Goal: Contribute content

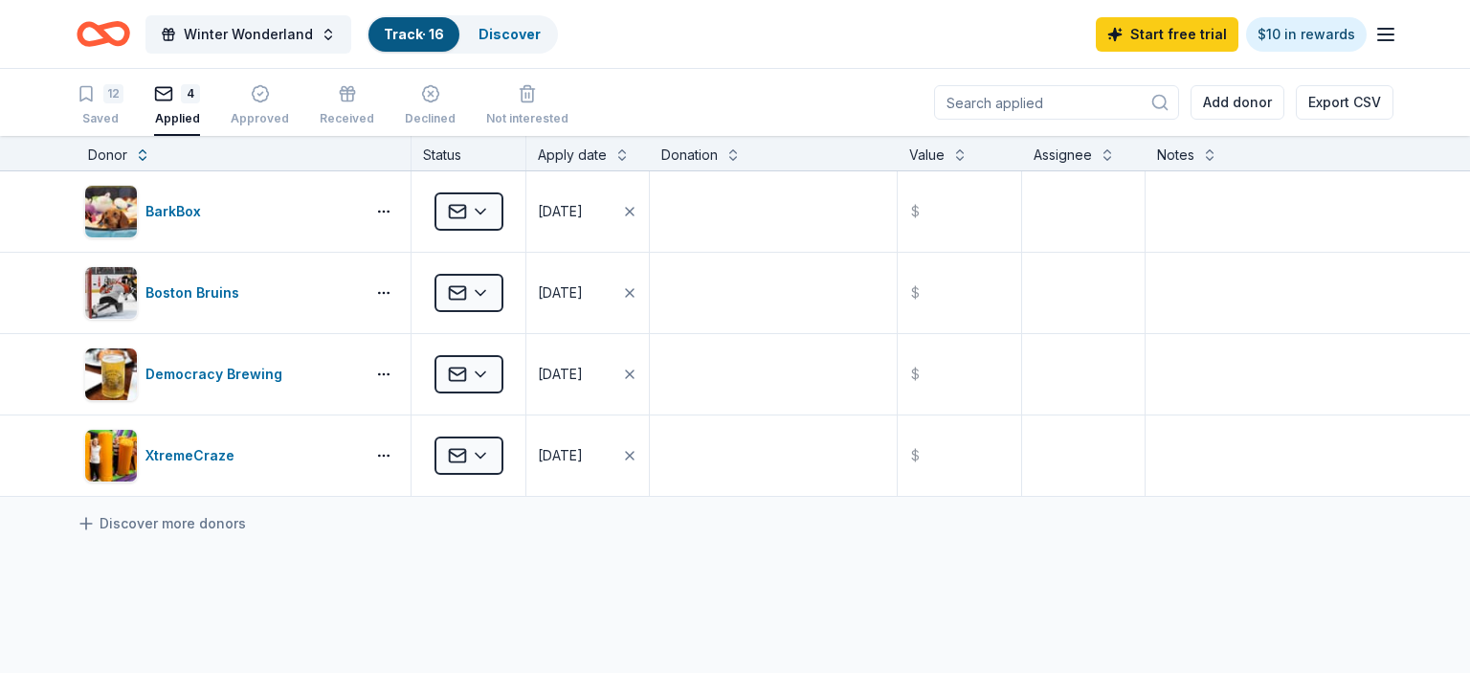
click at [1397, 35] on div "Winter Wonderland Track · 16 Discover Start free trial $10 in rewards" at bounding box center [735, 34] width 1470 height 68
click at [1381, 33] on icon "button" at bounding box center [1385, 34] width 23 height 23
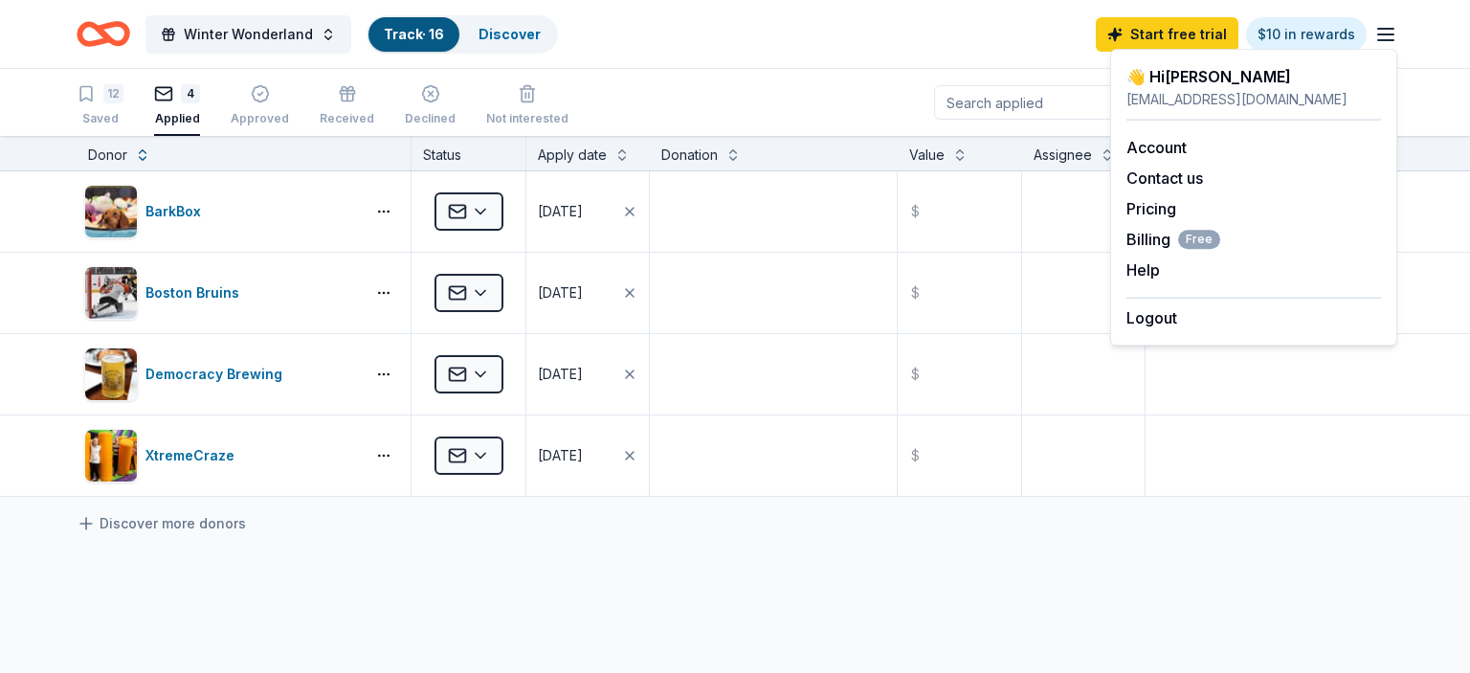
click at [730, 80] on div "12 Saved 4 Applied Approved Received Declined Not interested Add donor Export C…" at bounding box center [735, 102] width 1317 height 67
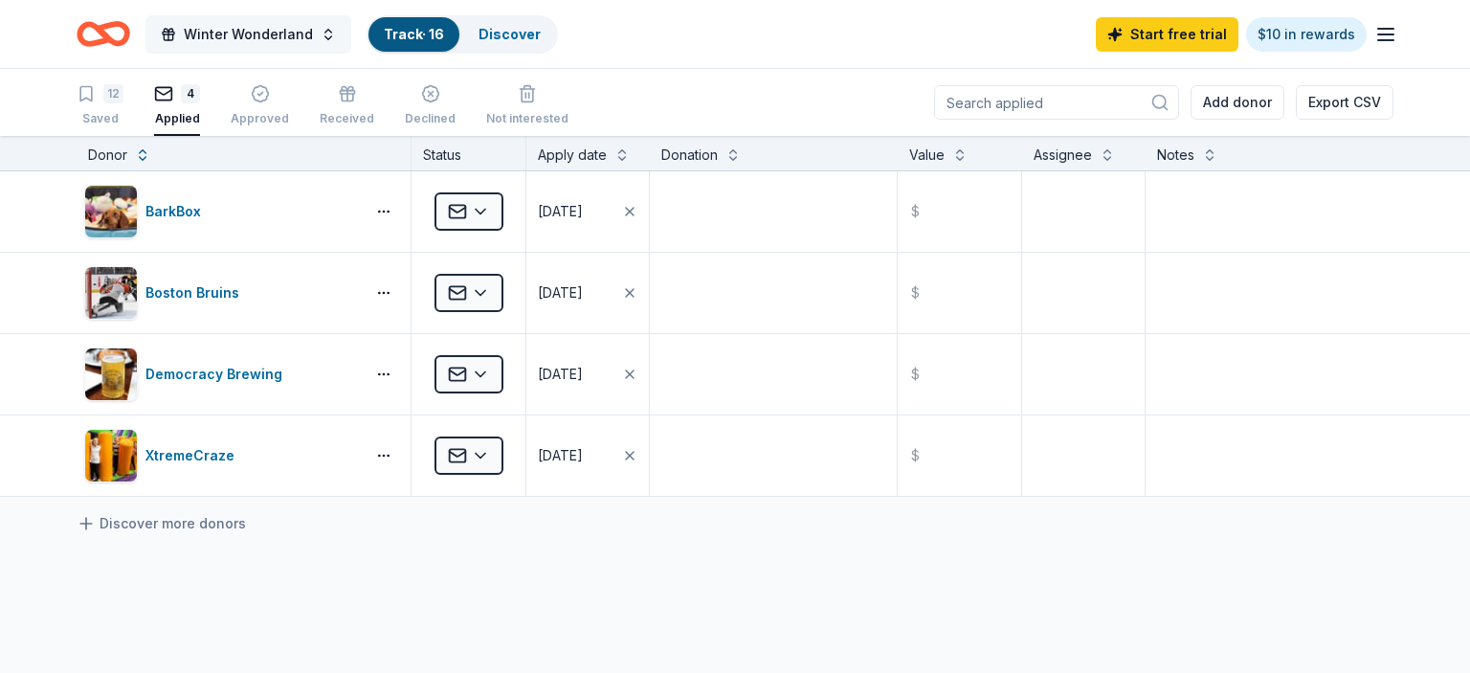
click at [238, 31] on span "Winter Wonderland" at bounding box center [248, 34] width 129 height 23
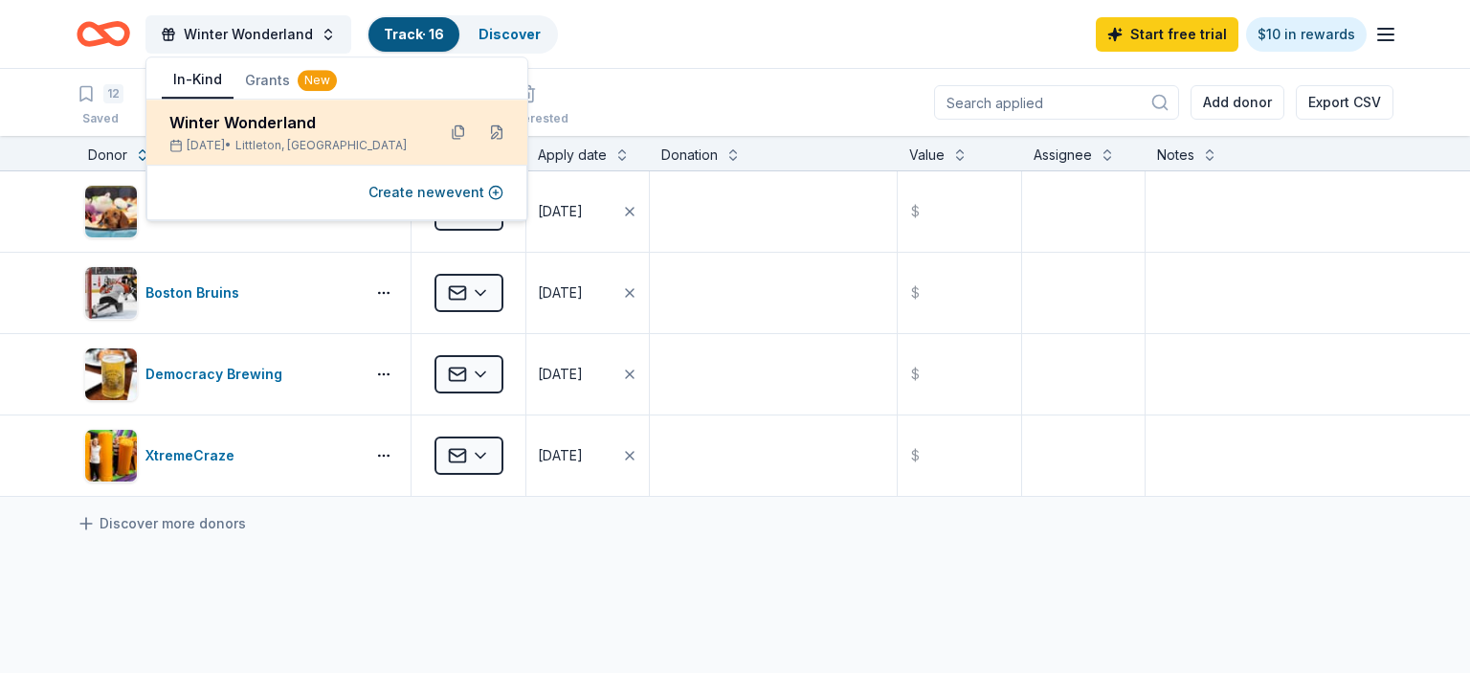
click at [318, 128] on div "Winter Wonderland" at bounding box center [294, 122] width 251 height 23
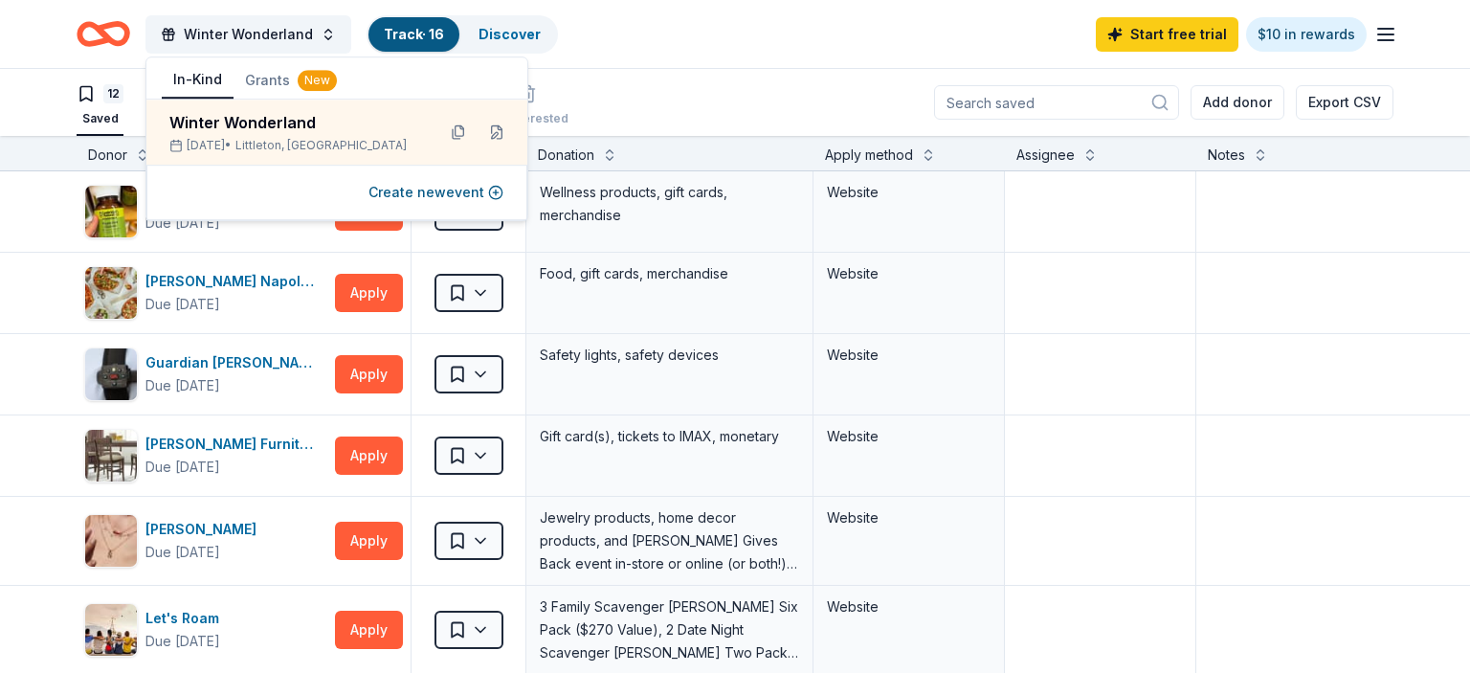
click at [595, 90] on div "12 Saved 4 Applied Approved Received Declined Not interested Add donor Export C…" at bounding box center [735, 102] width 1317 height 67
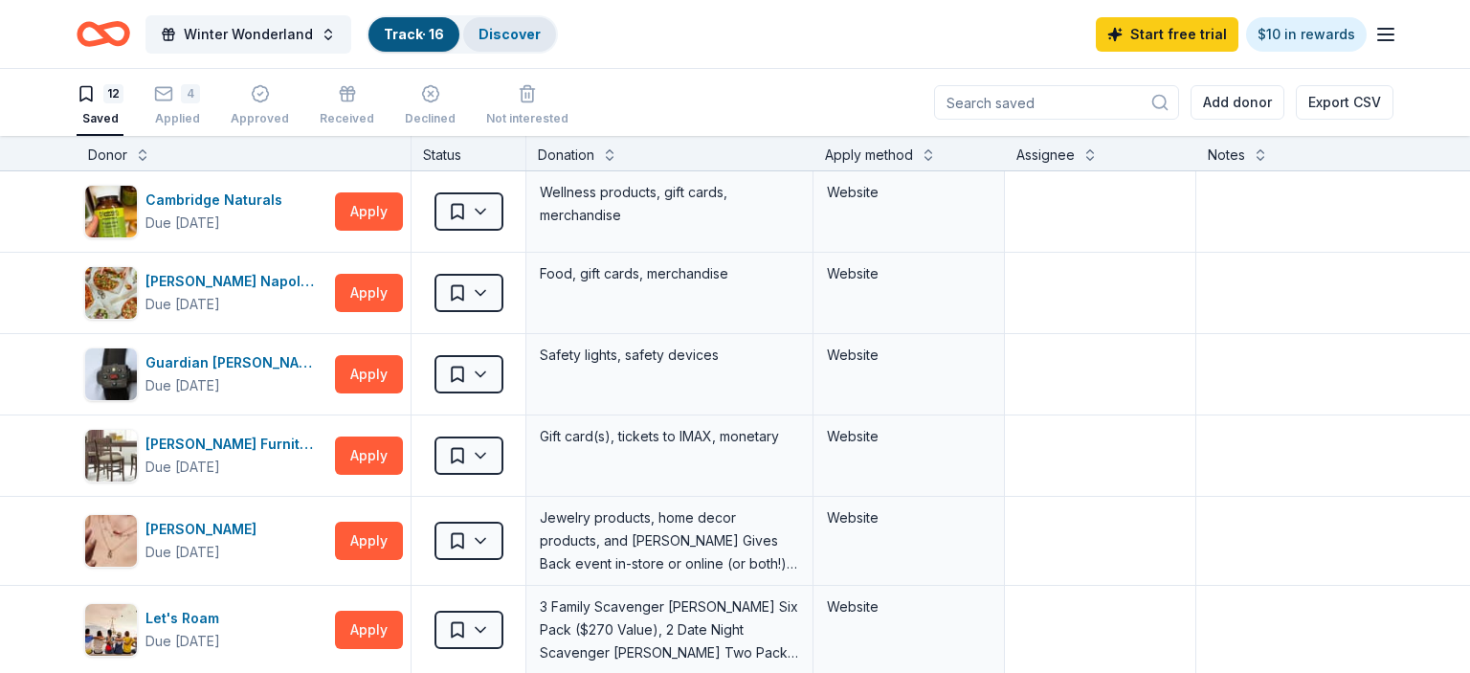
click at [497, 48] on div "Discover" at bounding box center [509, 34] width 93 height 34
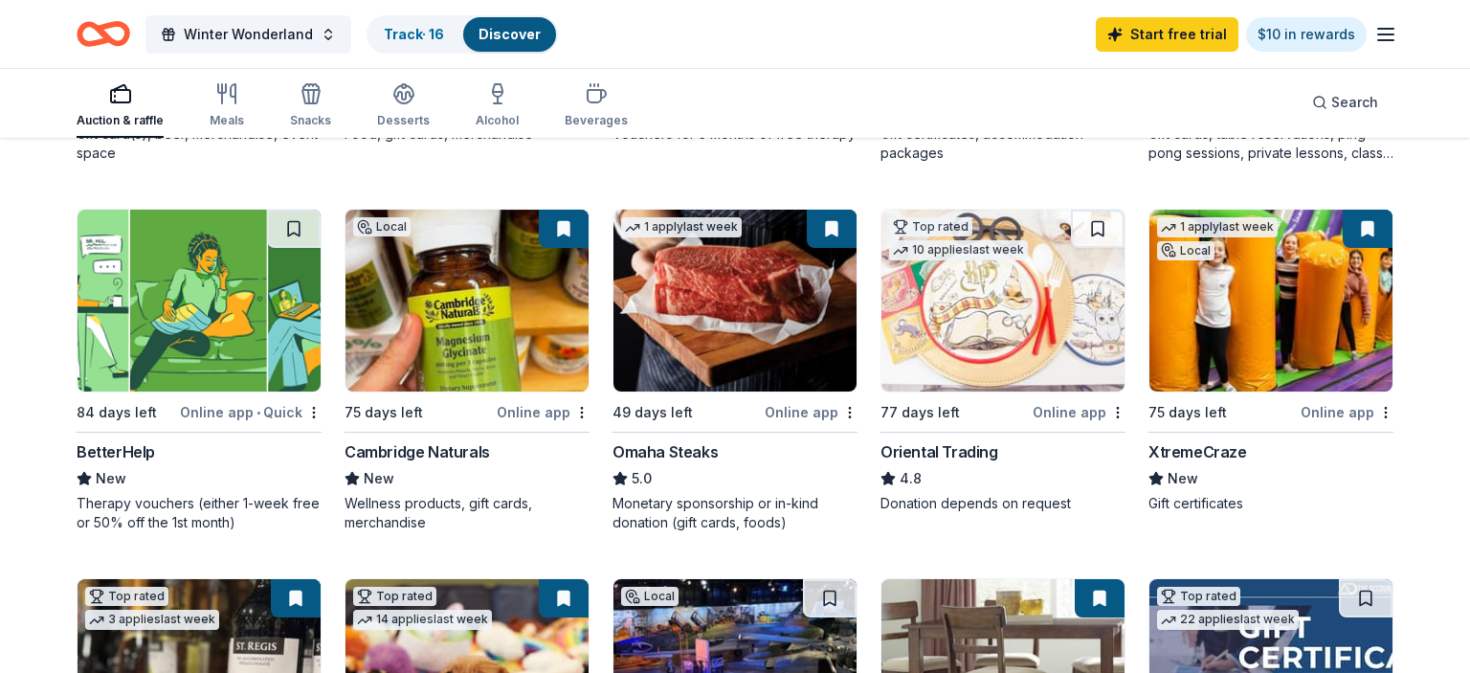
scroll to position [515, 0]
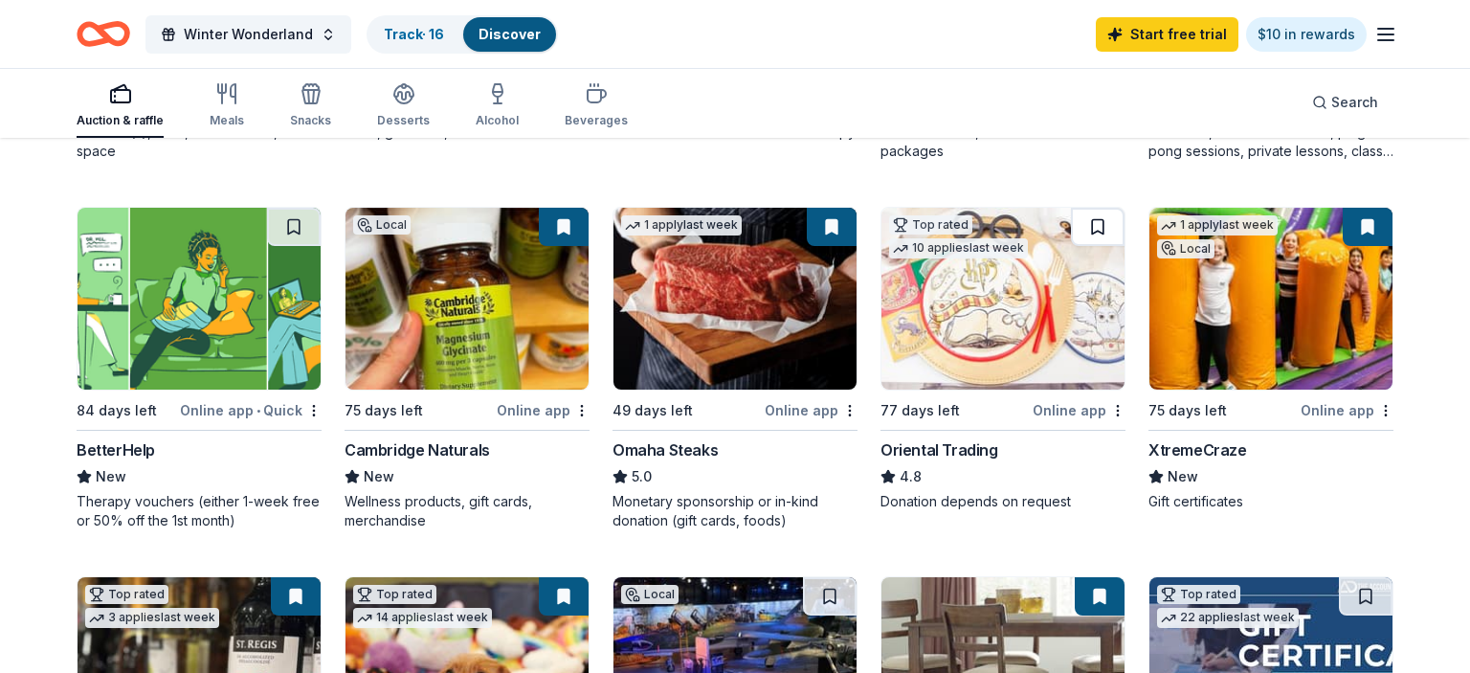
click at [1100, 228] on button at bounding box center [1098, 227] width 54 height 38
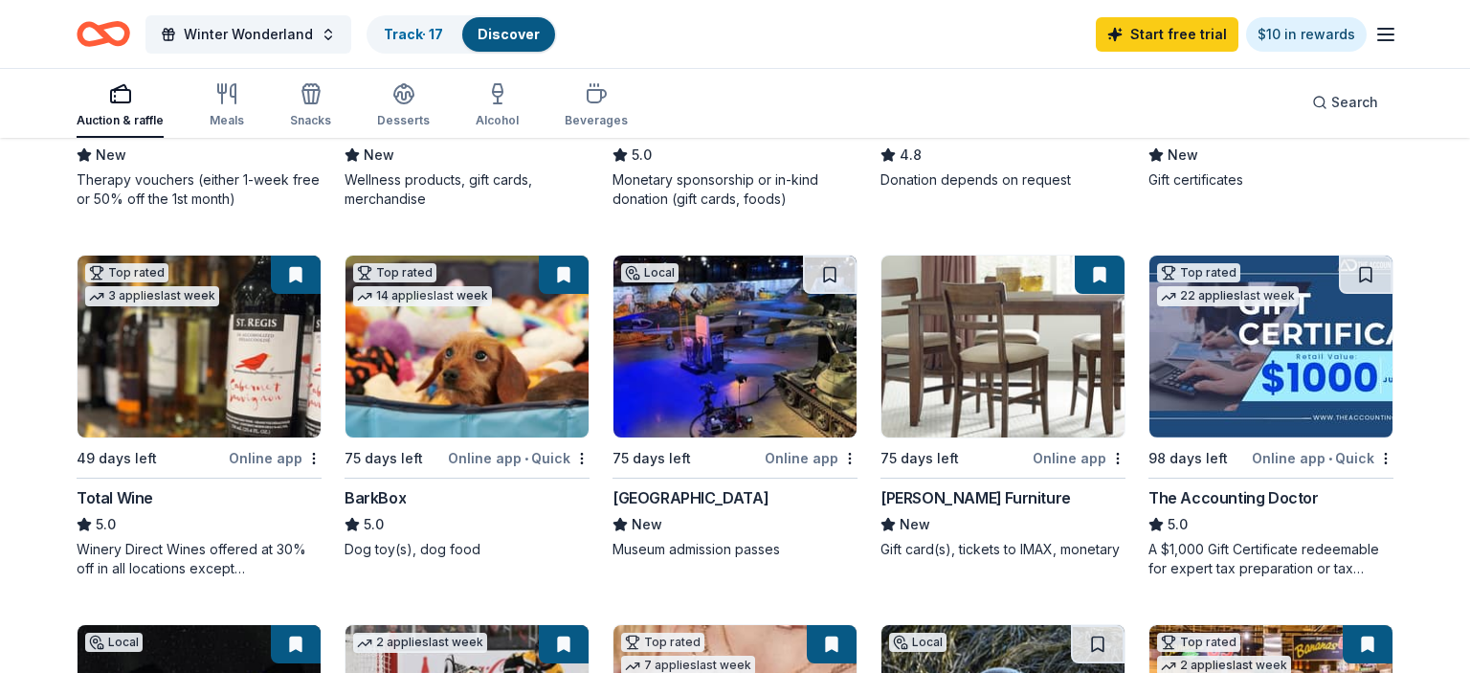
scroll to position [837, 0]
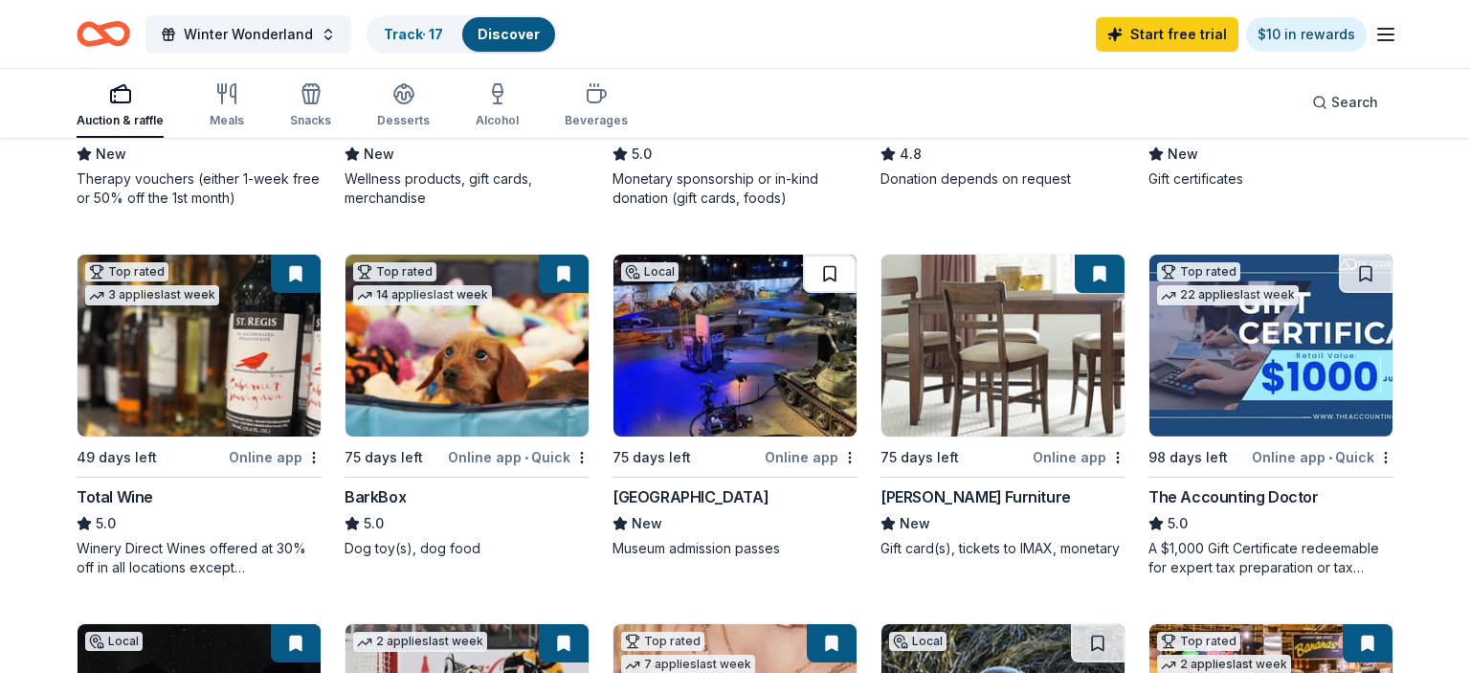
click at [825, 278] on button at bounding box center [830, 274] width 54 height 38
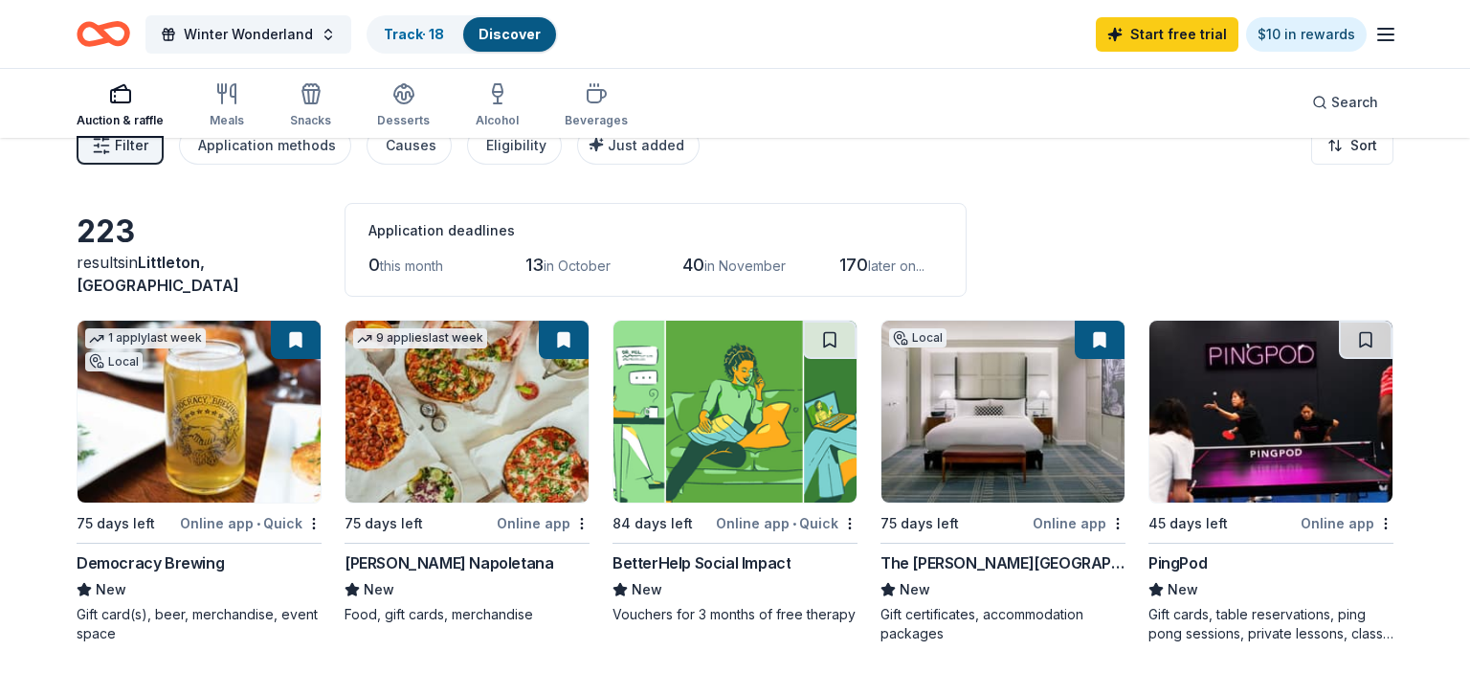
scroll to position [0, 0]
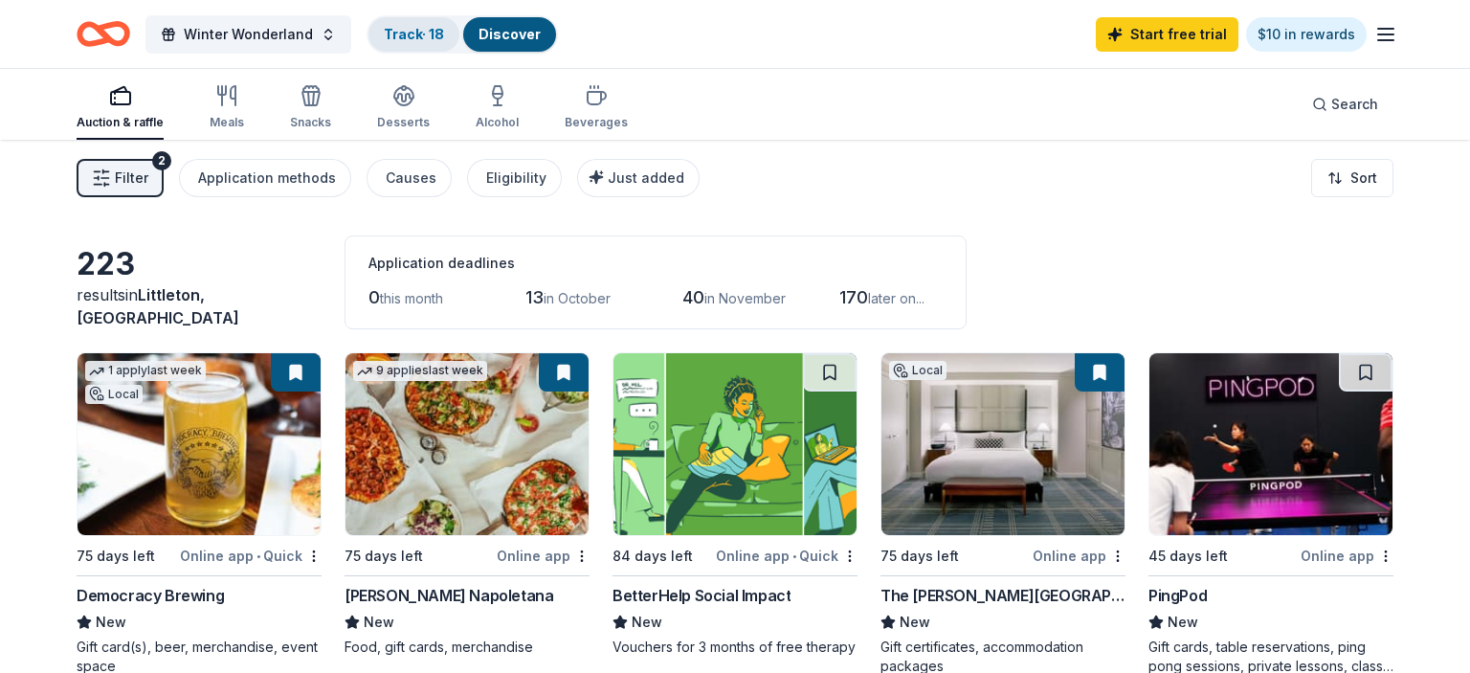
click at [413, 34] on link "Track · 18" at bounding box center [414, 34] width 60 height 16
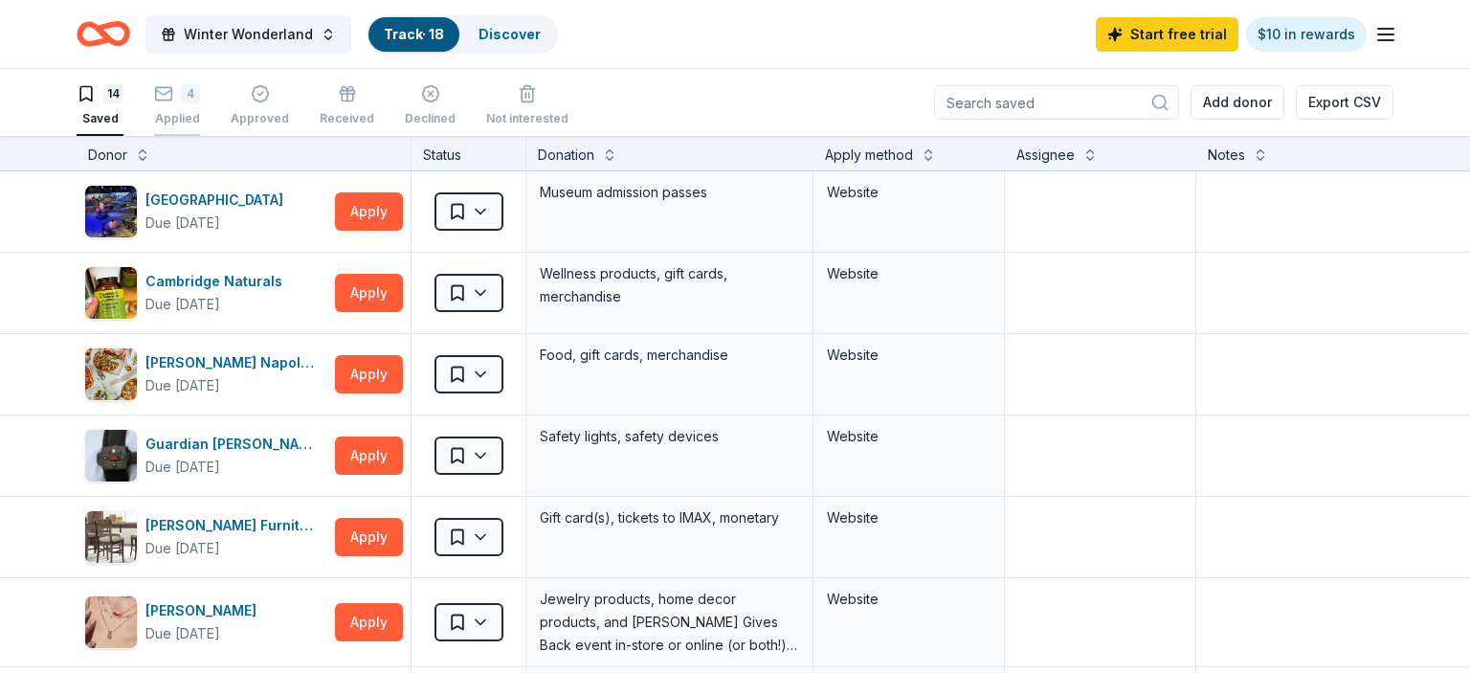
click at [170, 100] on rect "button" at bounding box center [164, 93] width 16 height 12
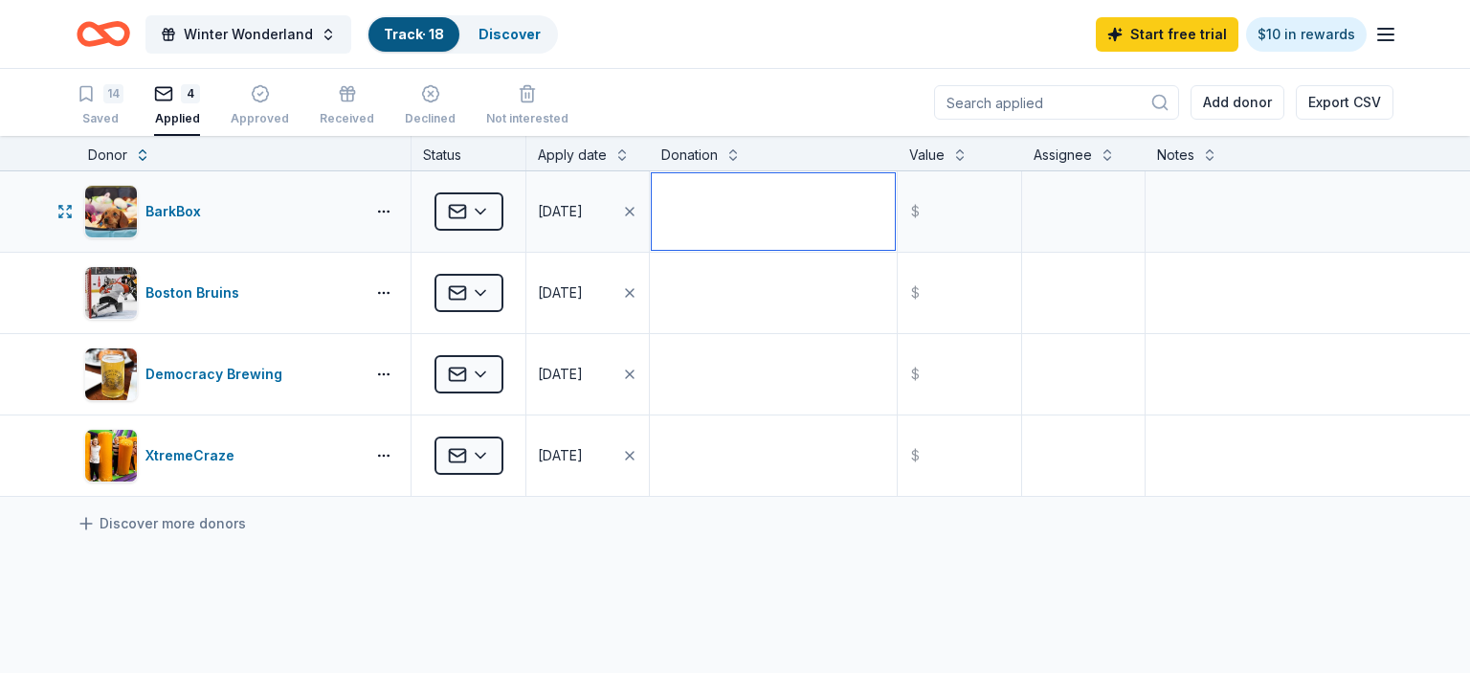
click at [717, 220] on textarea at bounding box center [773, 211] width 243 height 77
type textarea "D"
paste textarea "1-month digital gift certificate, which is up to $45 in value and does not expi…"
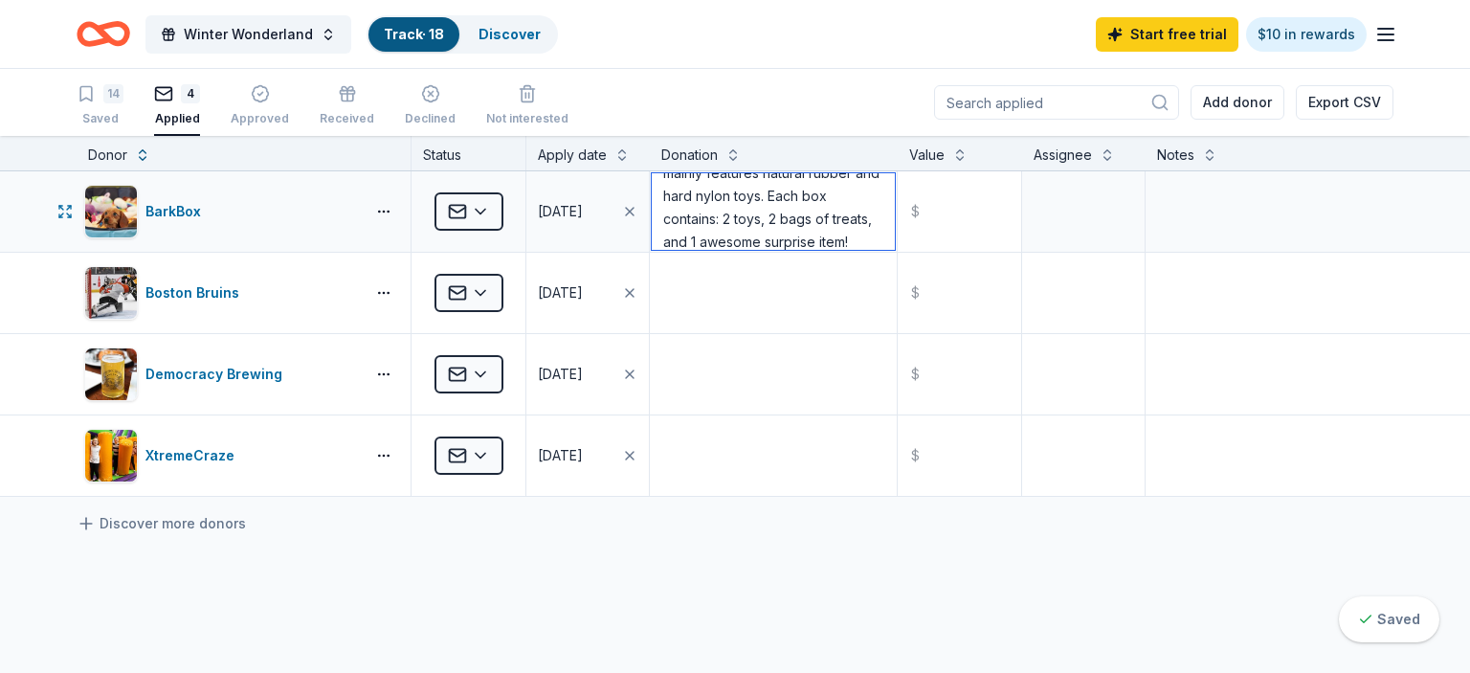
type textarea "1-month digital gift certificate, which is up to $45 in value and does not expi…"
click at [936, 224] on input "text" at bounding box center [958, 211] width 119 height 77
type input "45.00"
click at [1096, 241] on textarea at bounding box center [1083, 211] width 119 height 77
click at [1074, 156] on div "Assignee" at bounding box center [1062, 155] width 58 height 23
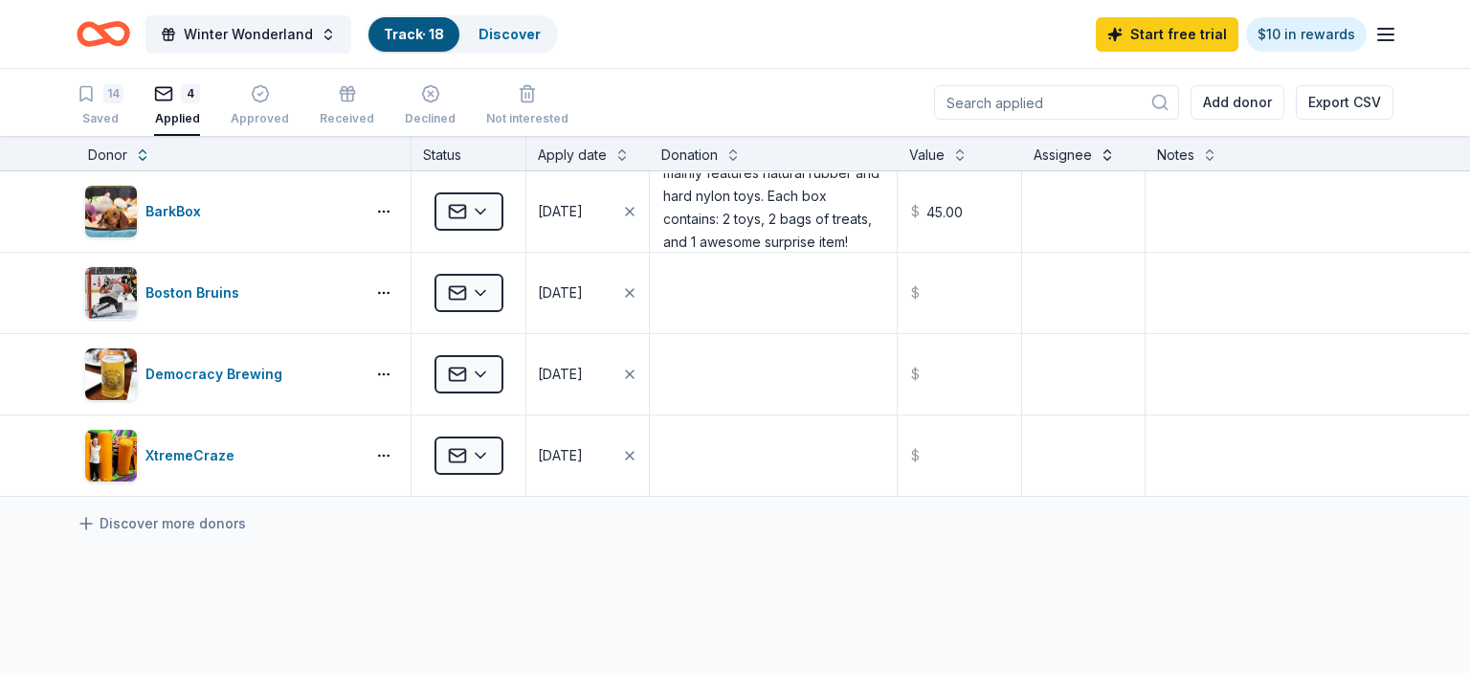
click at [1112, 156] on button at bounding box center [1106, 153] width 15 height 19
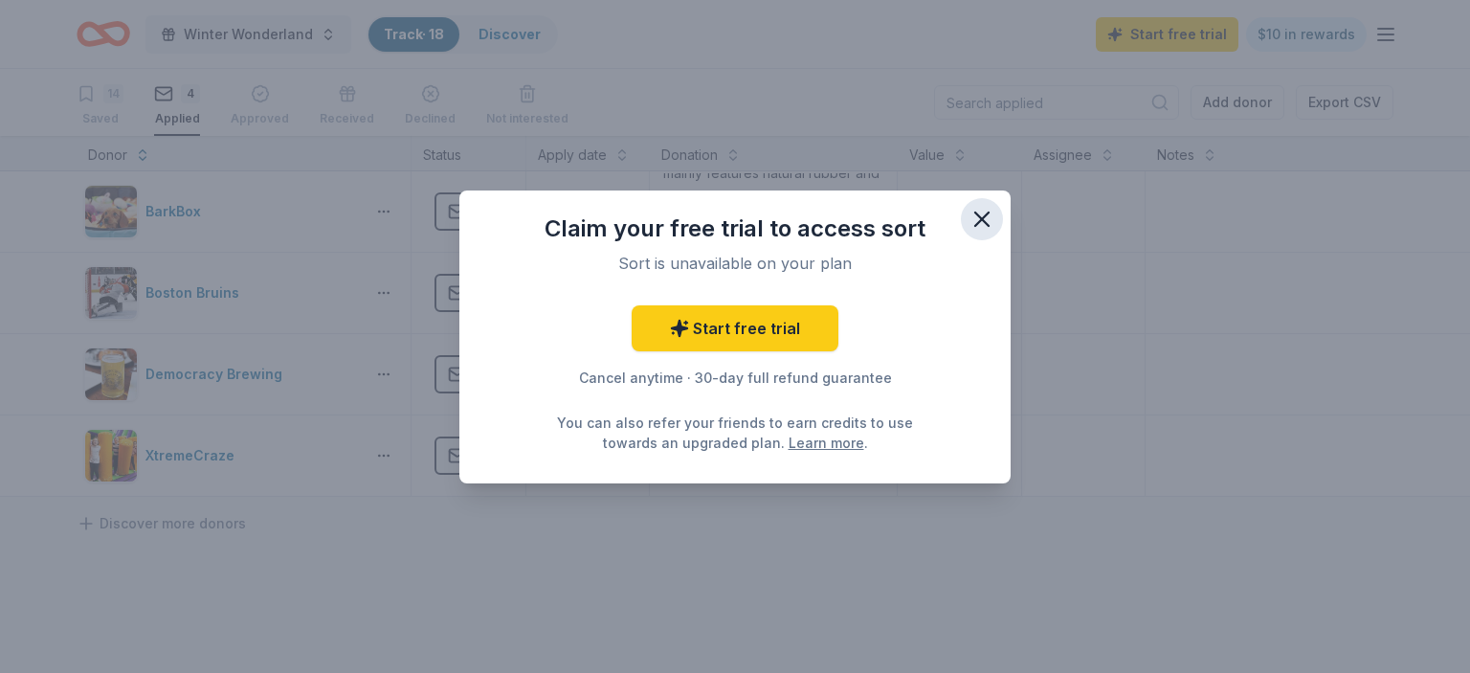
click at [974, 216] on icon "button" at bounding box center [981, 219] width 27 height 27
